Goal: Task Accomplishment & Management: Manage account settings

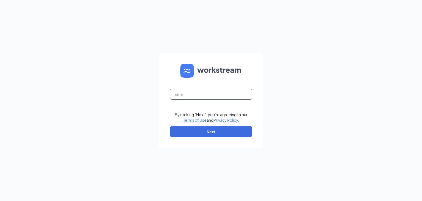
click at [203, 96] on input "text" at bounding box center [211, 94] width 82 height 11
type input "assistant@cfakeller.com"
click at [212, 134] on button "Next" at bounding box center [211, 131] width 82 height 11
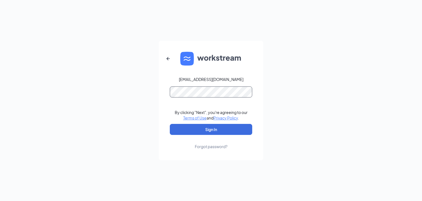
click at [170, 124] on button "Sign In" at bounding box center [211, 129] width 82 height 11
click at [193, 132] on button "Sign In" at bounding box center [211, 129] width 82 height 11
click at [216, 127] on button "Sign In" at bounding box center [211, 129] width 82 height 11
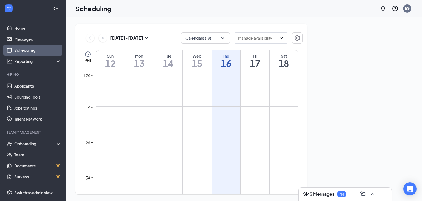
scroll to position [270, 0]
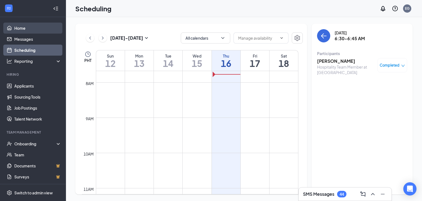
click at [14, 28] on link "Home" at bounding box center [37, 28] width 47 height 11
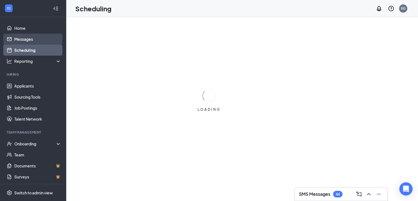
click at [23, 39] on link "Messages" at bounding box center [37, 39] width 47 height 11
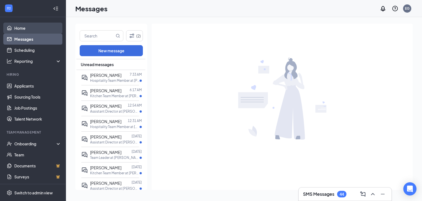
click at [24, 29] on link "Home" at bounding box center [37, 28] width 47 height 11
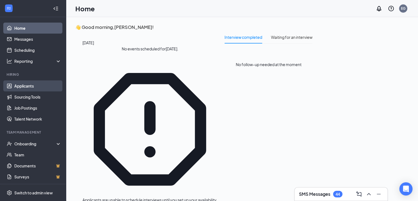
click at [27, 85] on link "Applicants" at bounding box center [37, 85] width 47 height 11
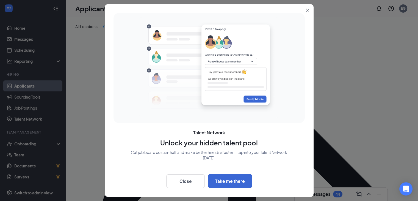
click at [308, 12] on button "Close" at bounding box center [309, 9] width 10 height 10
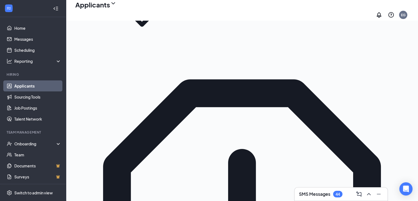
scroll to position [38, 0]
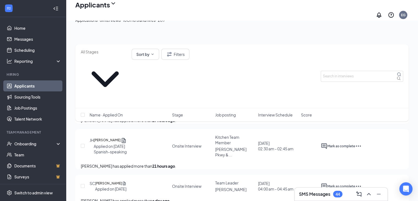
scroll to position [753, 0]
